Goal: Task Accomplishment & Management: Use online tool/utility

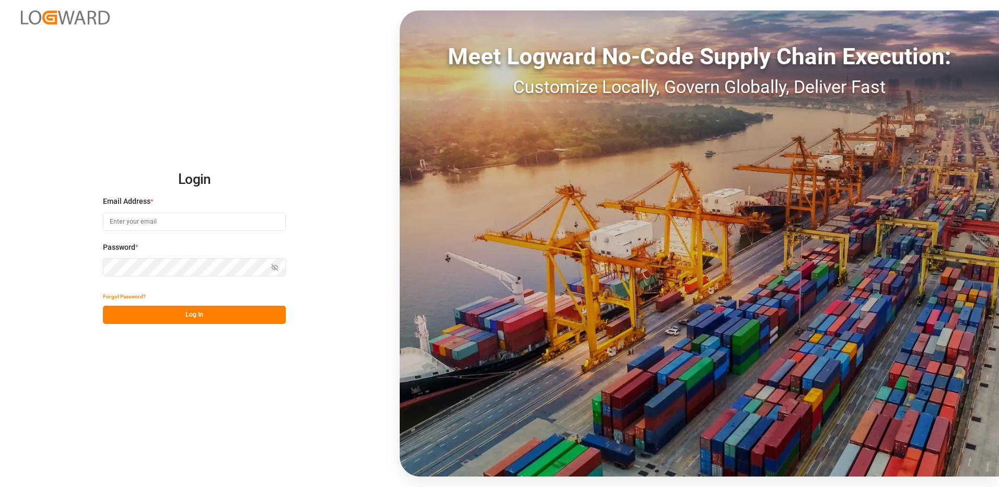
type input "[EMAIL_ADDRESS][DOMAIN_NAME]"
click at [193, 314] on button "Log In" at bounding box center [194, 315] width 183 height 18
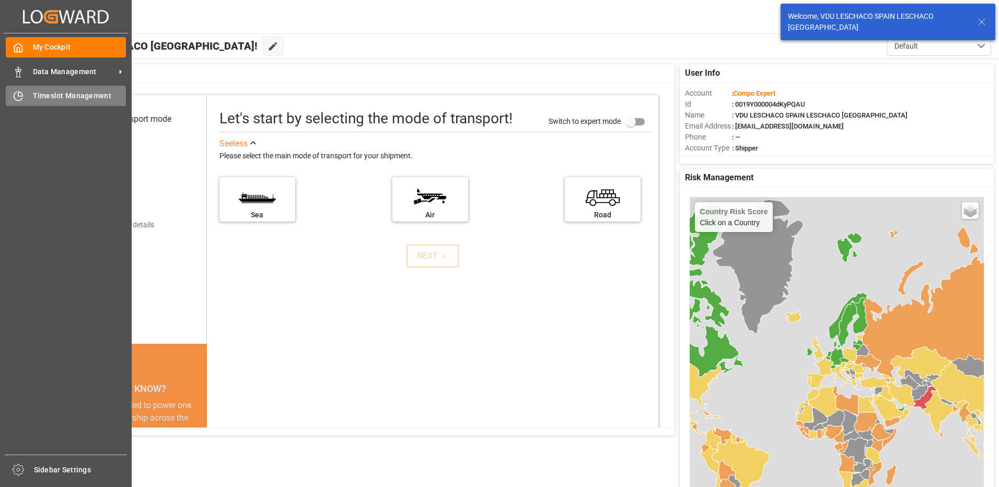
click at [52, 95] on span "Timeslot Management" at bounding box center [80, 95] width 94 height 11
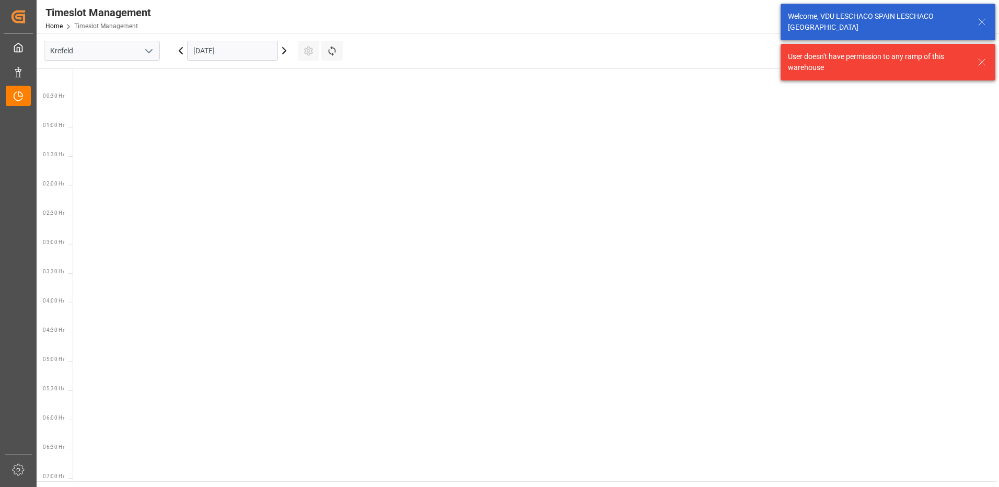
scroll to position [717, 0]
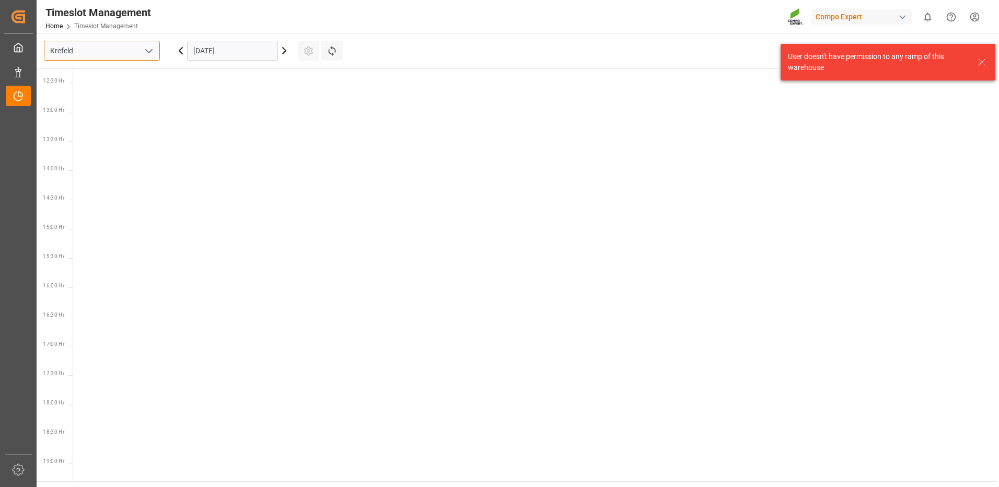
click at [139, 55] on input "Krefeld" at bounding box center [102, 51] width 116 height 20
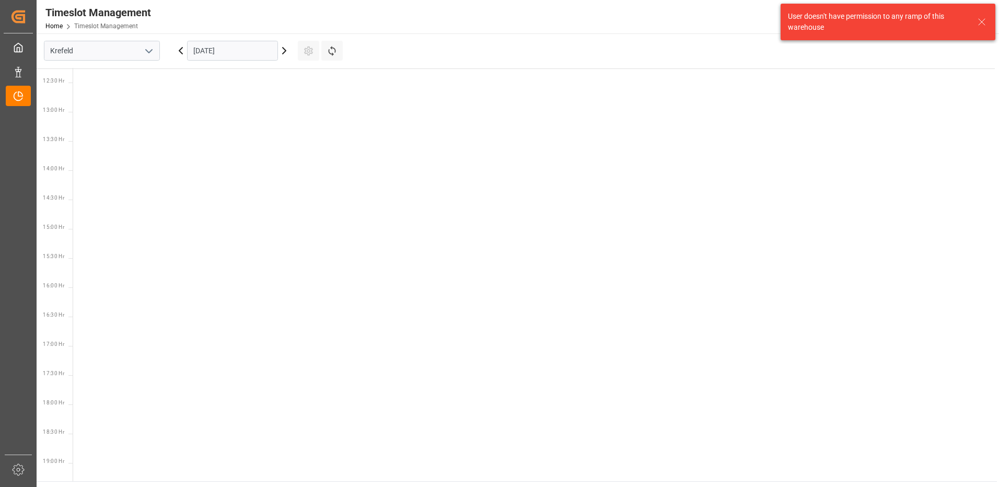
click at [154, 50] on icon "open menu" at bounding box center [149, 51] width 13 height 13
click at [87, 118] on div "La Vall d [PERSON_NAME]" at bounding box center [101, 121] width 115 height 24
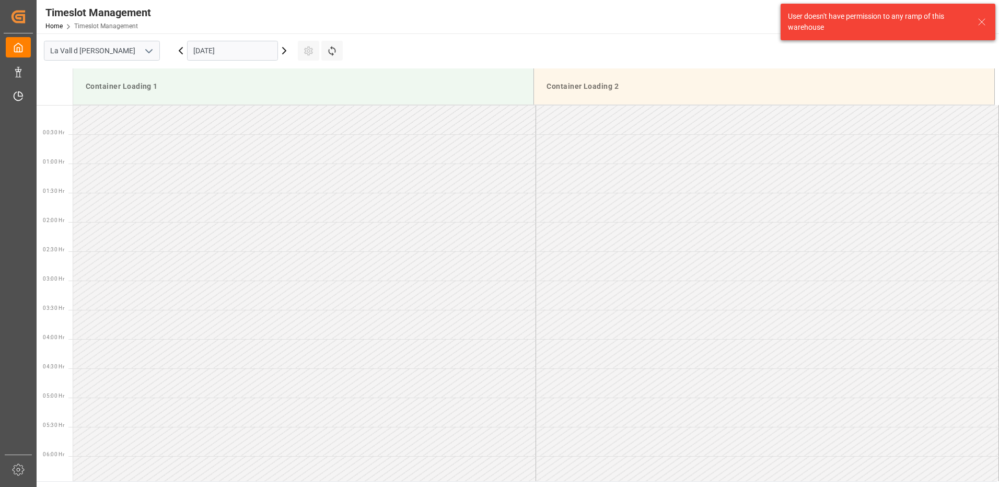
scroll to position [754, 0]
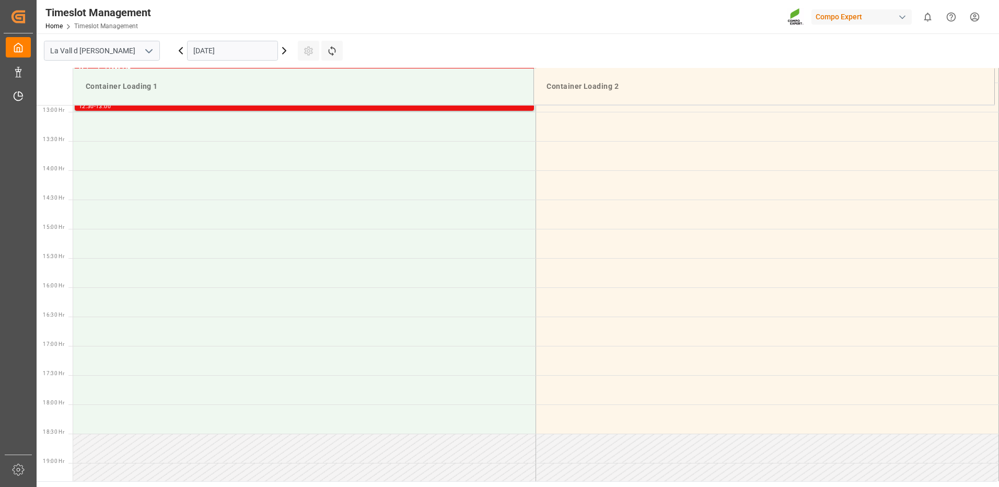
click at [459, 23] on div "Timeslot Management Home Timeslot Management Compo Expert 0 Notifications Only …" at bounding box center [514, 16] width 970 height 33
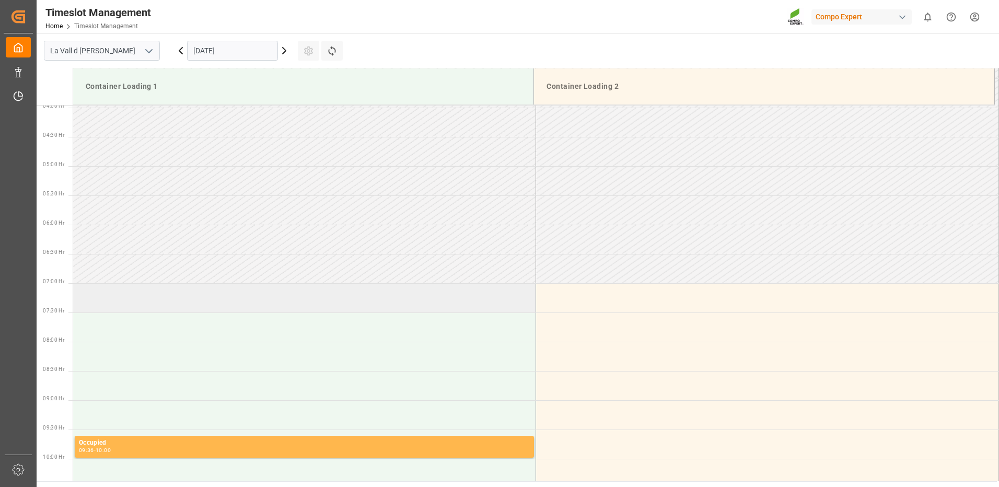
scroll to position [388, 0]
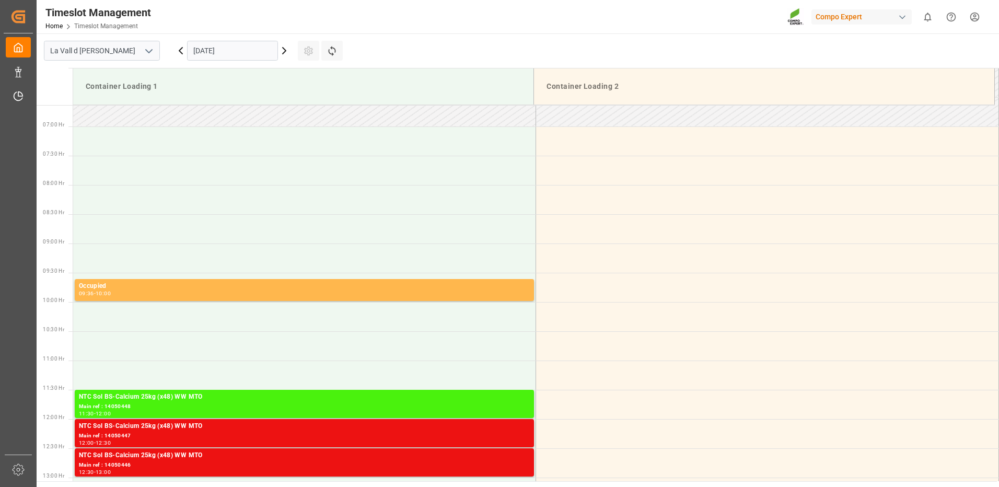
click at [283, 48] on icon at bounding box center [284, 51] width 3 height 6
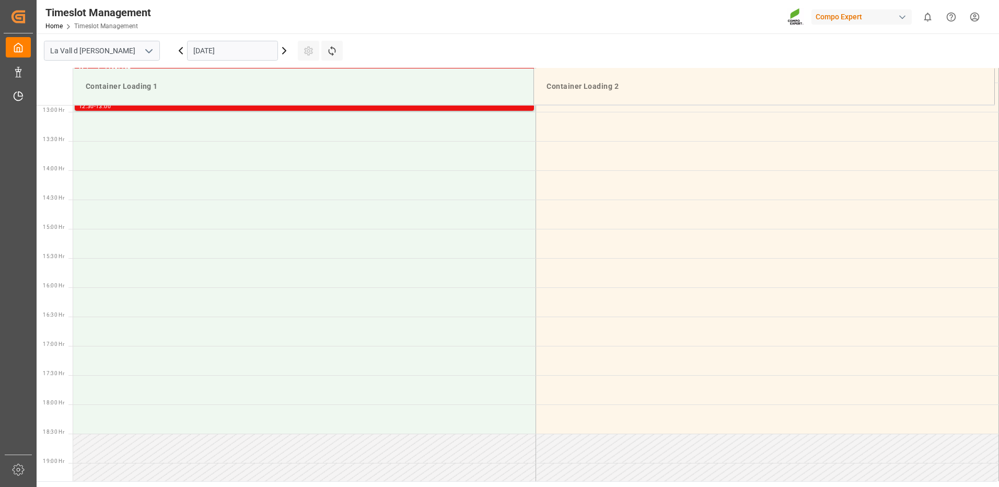
scroll to position [493, 0]
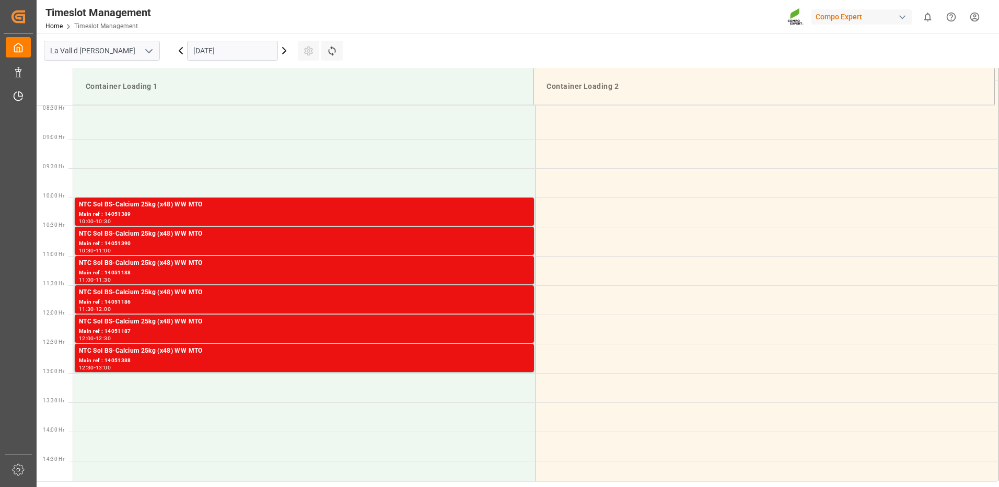
click at [285, 53] on icon at bounding box center [284, 50] width 13 height 13
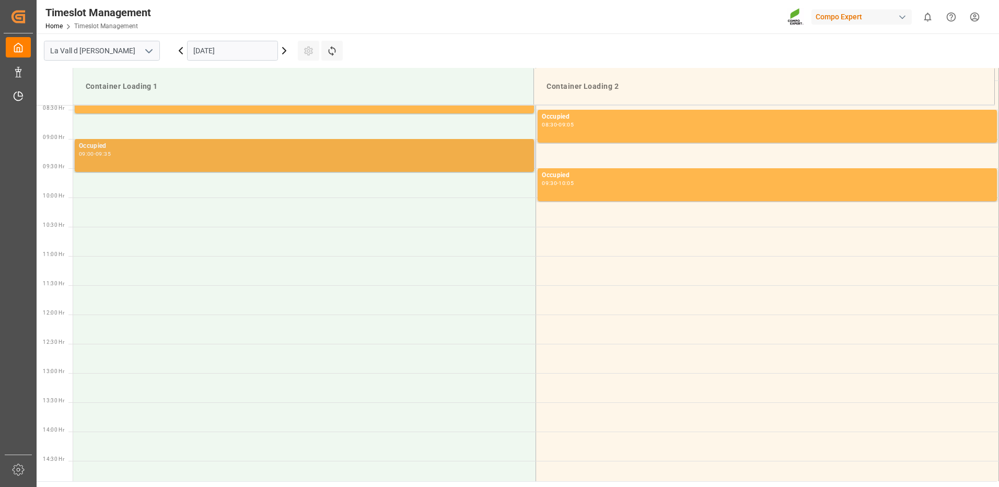
scroll to position [388, 0]
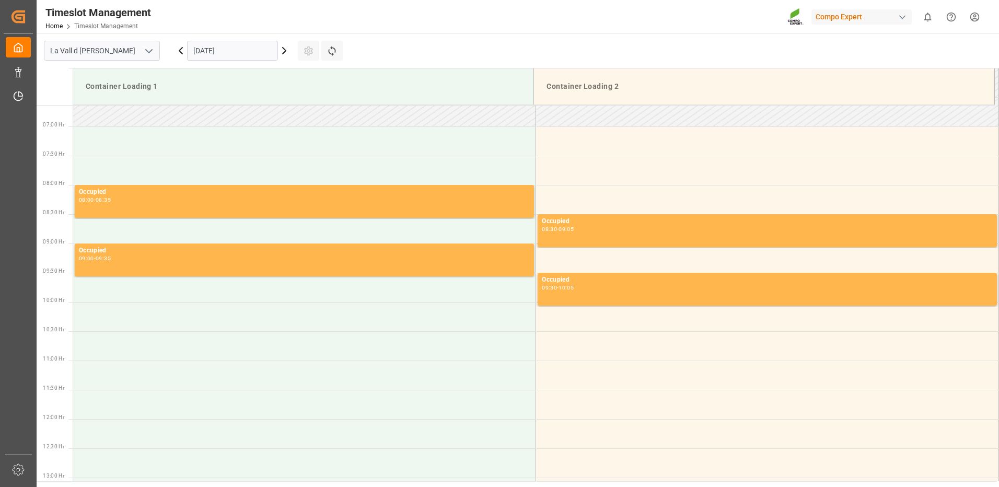
click at [445, 35] on main "La Vall d Uixo [DATE] Settings Refresh Time Slots Container Loading 1 Container…" at bounding box center [517, 257] width 960 height 448
